Goal: Information Seeking & Learning: Learn about a topic

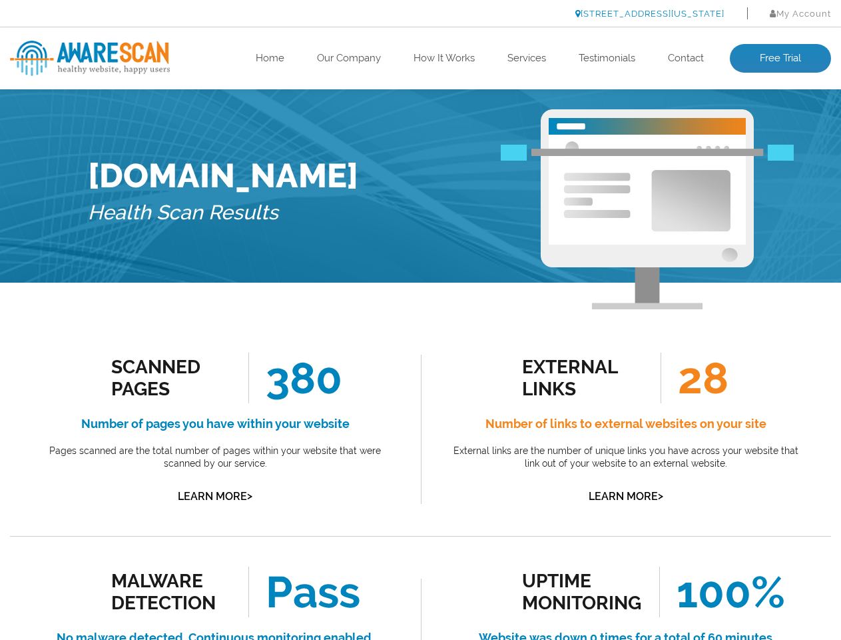
click at [614, 13] on link "[STREET_ADDRESS][US_STATE]" at bounding box center [650, 14] width 149 height 10
click at [215, 496] on link "Learn More >" at bounding box center [215, 496] width 75 height 13
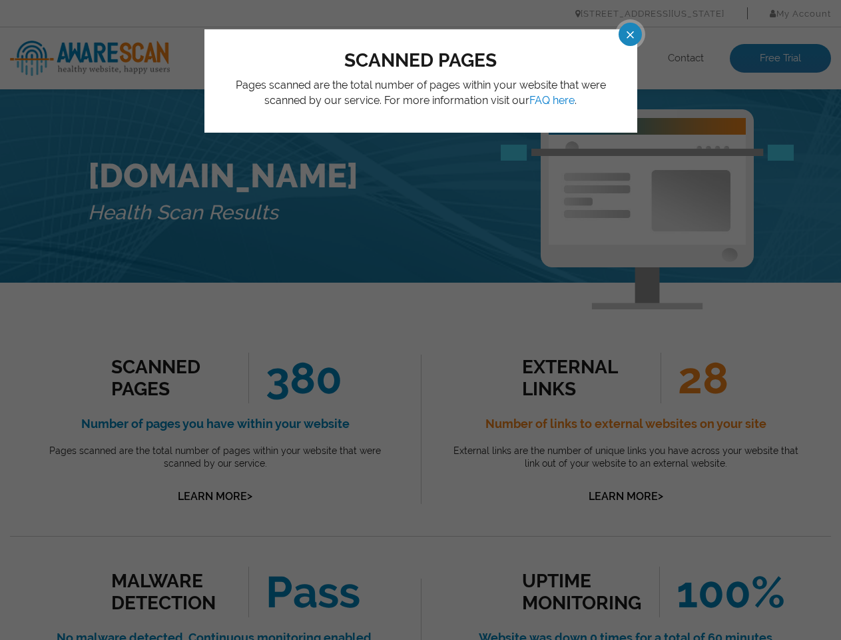
click at [420, 320] on div "scanned pages Pages scanned are the total number of pages within your website t…" at bounding box center [420, 320] width 841 height 640
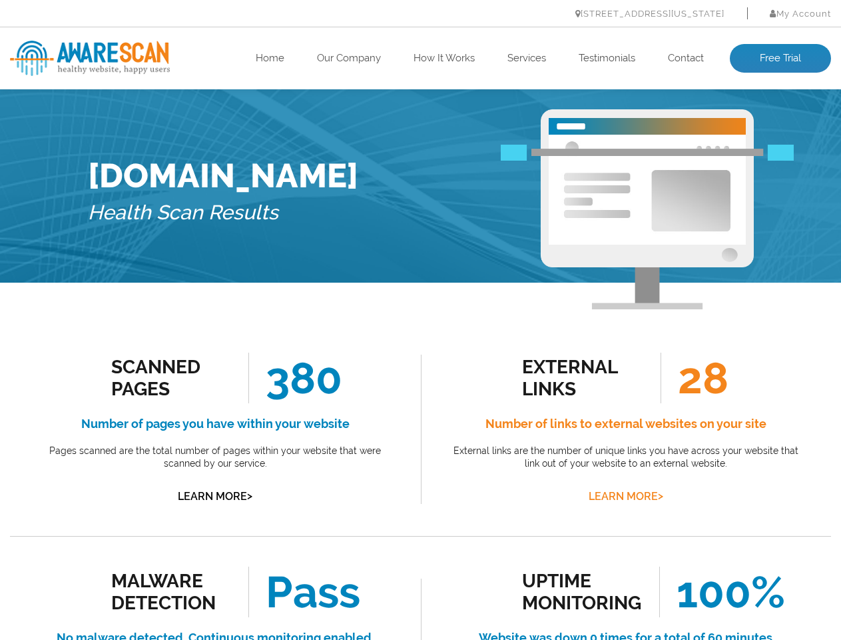
click at [626, 496] on link "Learn More >" at bounding box center [626, 496] width 75 height 13
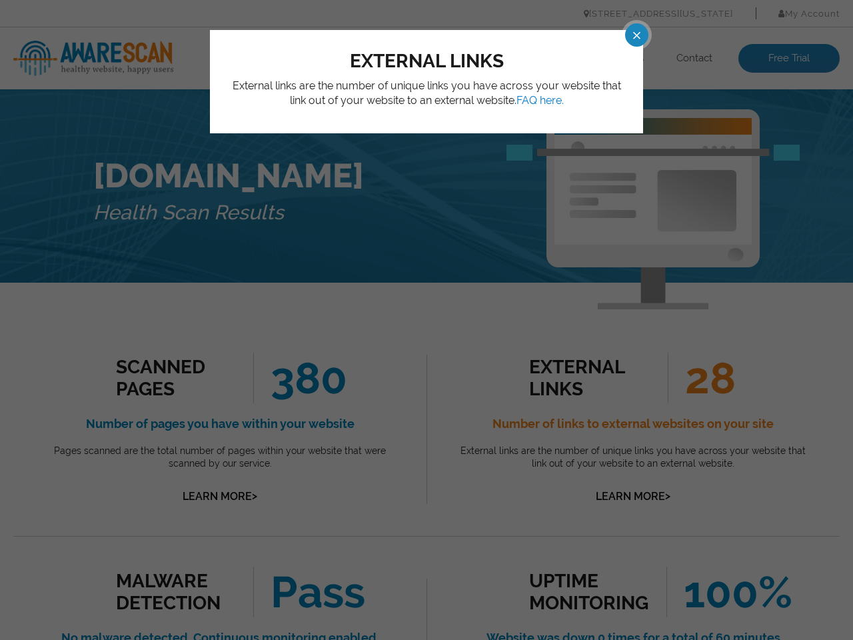
click at [420, 320] on div "external links External links are the number of unique links you have across yo…" at bounding box center [426, 320] width 853 height 640
